Goal: Go to known website: Access a specific website the user already knows

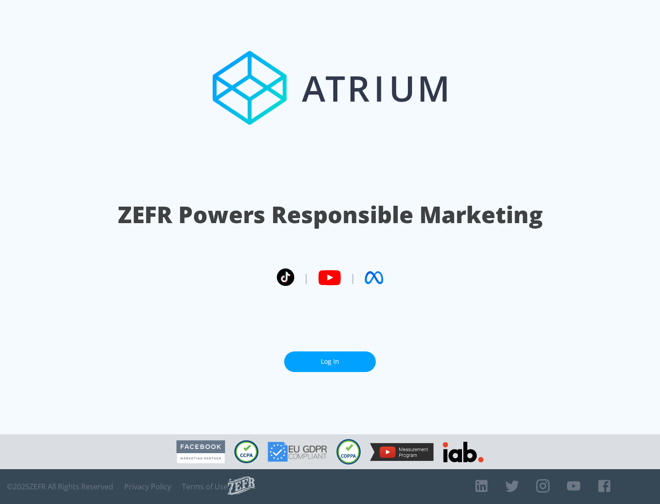
click at [330, 358] on link "Log In" at bounding box center [330, 362] width 92 height 21
